Goal: Task Accomplishment & Management: Complete application form

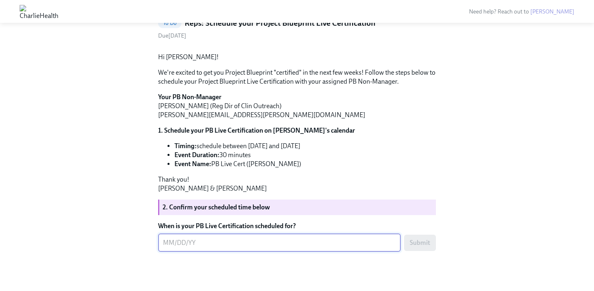
scroll to position [87, 0]
type textarea "09/30"
click at [410, 247] on span "Submit" at bounding box center [419, 243] width 20 height 8
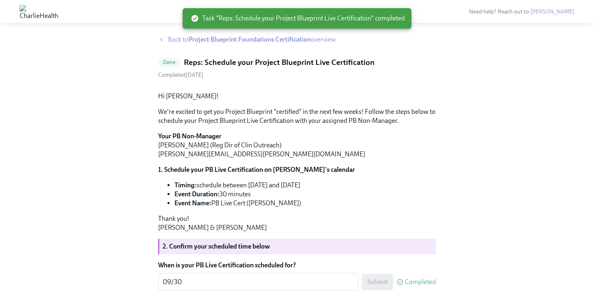
scroll to position [0, 0]
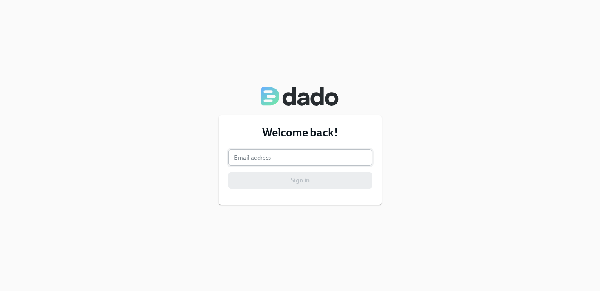
click at [261, 153] on input "email" at bounding box center [300, 157] width 144 height 16
type input "[PERSON_NAME][EMAIL_ADDRESS][PERSON_NAME][DOMAIN_NAME]"
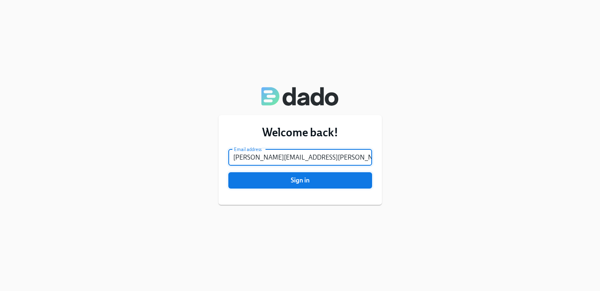
click at [300, 184] on span "Sign in" at bounding box center [300, 180] width 132 height 8
click at [228, 172] on button "Sign in" at bounding box center [300, 180] width 144 height 16
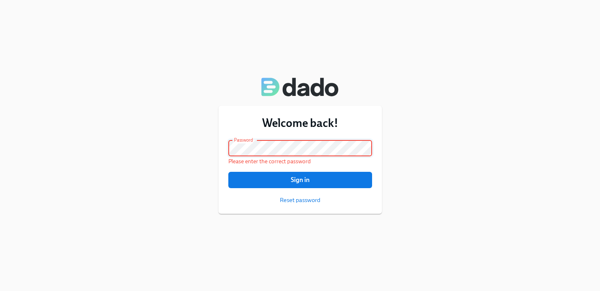
click at [57, 143] on div "Welcome back! Email address [PERSON_NAME][EMAIL_ADDRESS][PERSON_NAME][DOMAIN_NA…" at bounding box center [300, 145] width 600 height 291
click at [228, 172] on button "Sign in" at bounding box center [300, 180] width 144 height 16
